Goal: Transaction & Acquisition: Purchase product/service

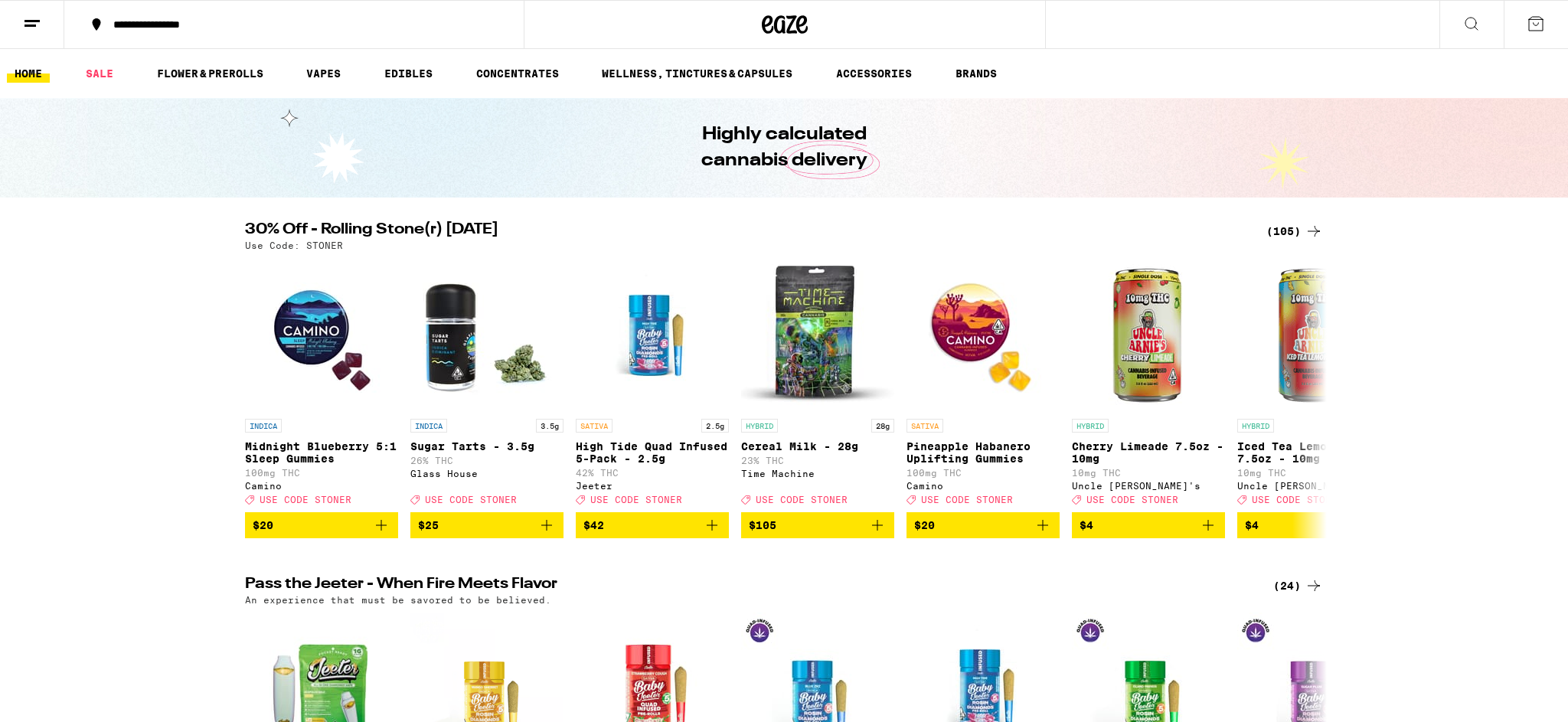
click at [1471, 18] on icon at bounding box center [1470, 23] width 18 height 18
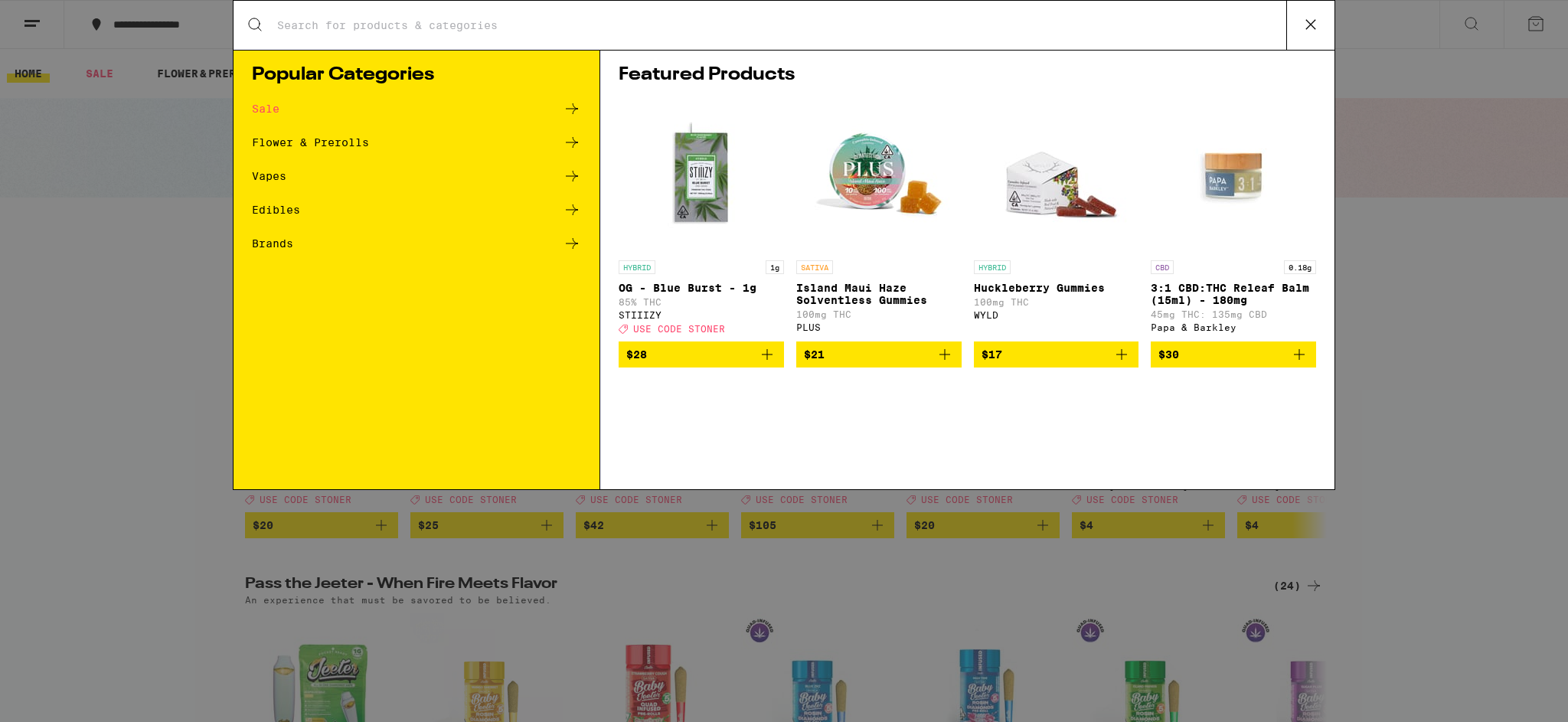
click at [477, 24] on input "Search for Products" at bounding box center [781, 25] width 1010 height 14
type input "garlic starship"
